Goal: Find specific page/section: Find specific page/section

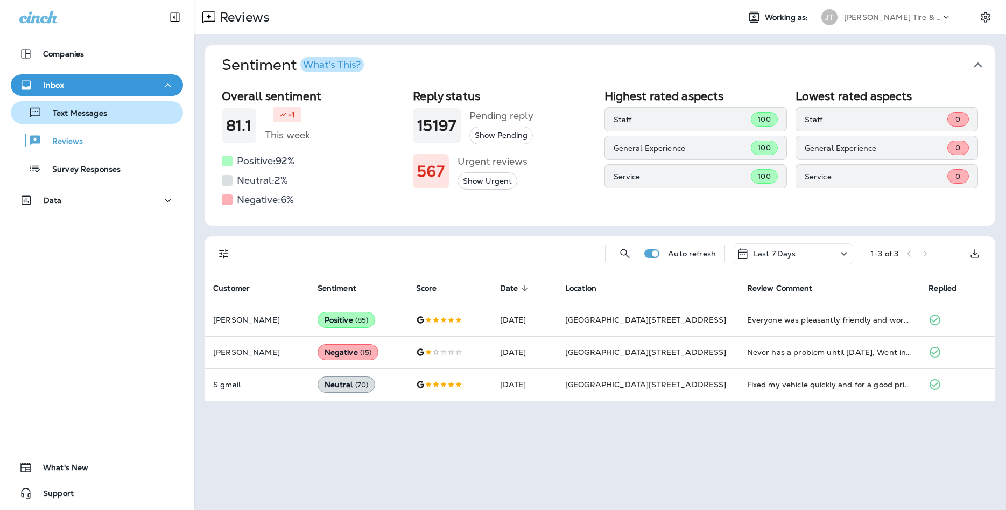
click at [83, 113] on p "Text Messages" at bounding box center [74, 114] width 65 height 10
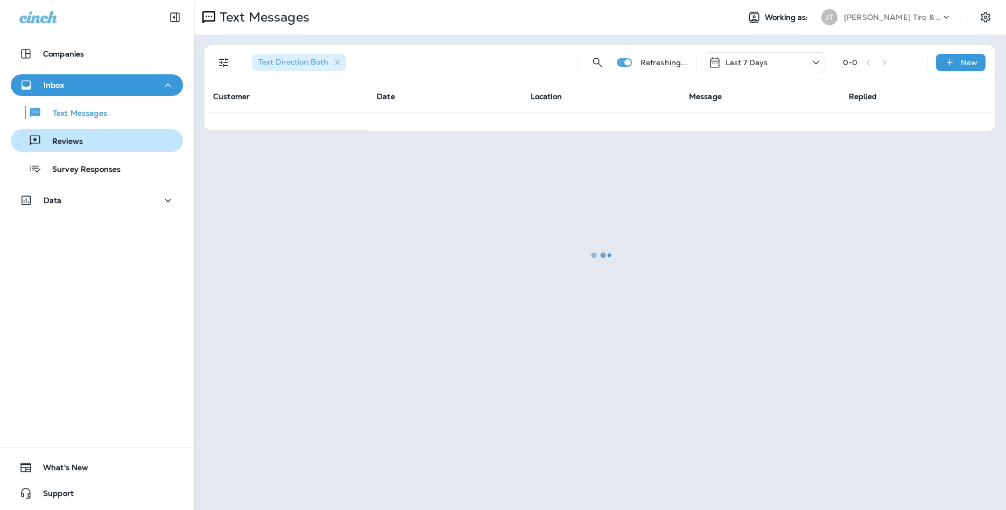
click at [99, 140] on div "Reviews" at bounding box center [97, 140] width 164 height 16
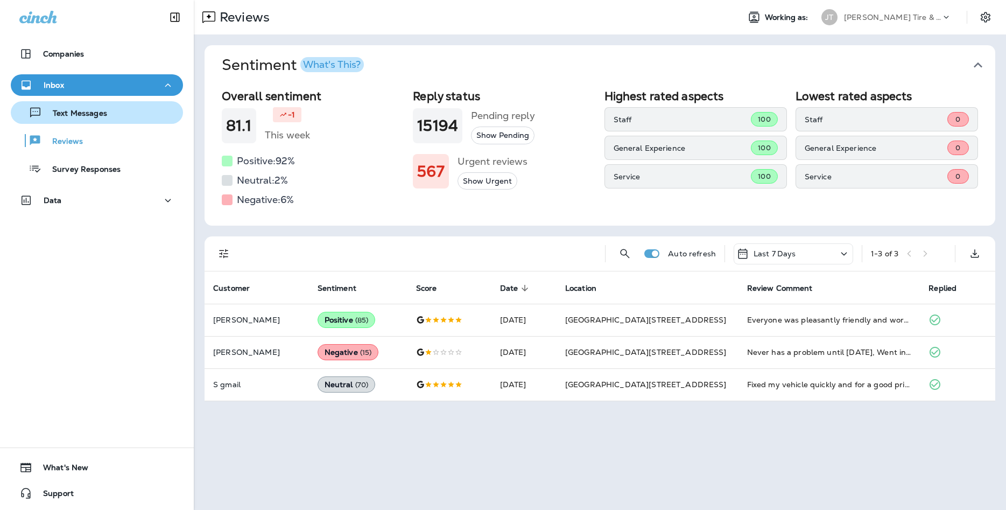
click at [143, 109] on div "Text Messages" at bounding box center [97, 112] width 164 height 16
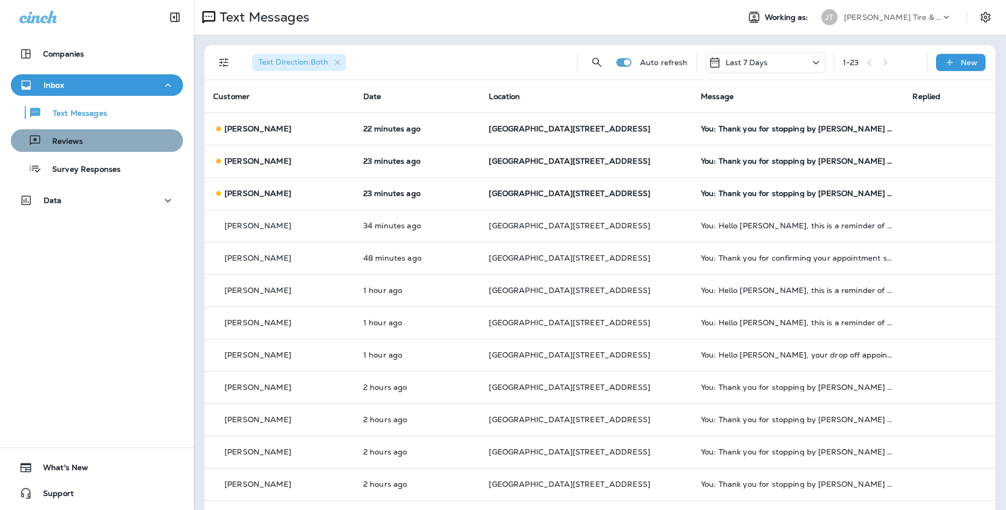
click at [133, 133] on div "Reviews" at bounding box center [97, 140] width 164 height 16
